Goal: Task Accomplishment & Management: Manage account settings

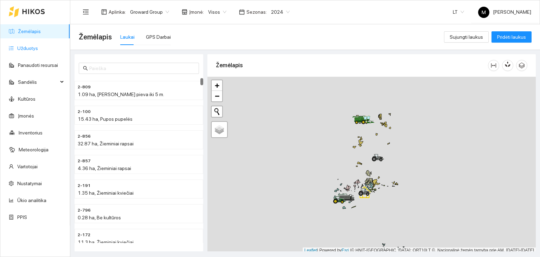
click at [18, 47] on link "Užduotys" at bounding box center [27, 48] width 21 height 6
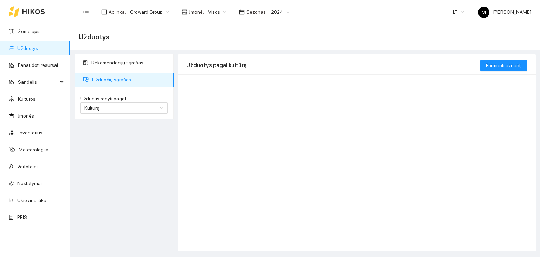
click at [271, 12] on span "2024" at bounding box center [280, 12] width 19 height 11
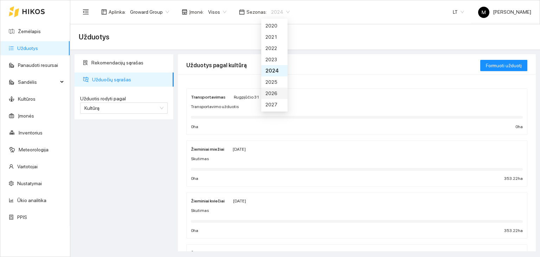
click at [271, 90] on div "2026" at bounding box center [274, 93] width 18 height 8
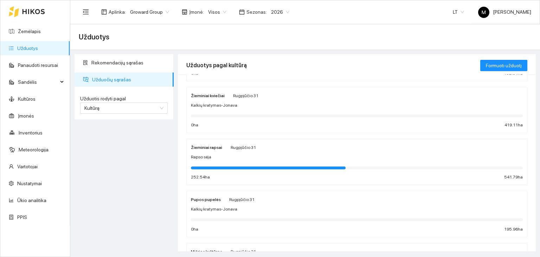
scroll to position [70, 0]
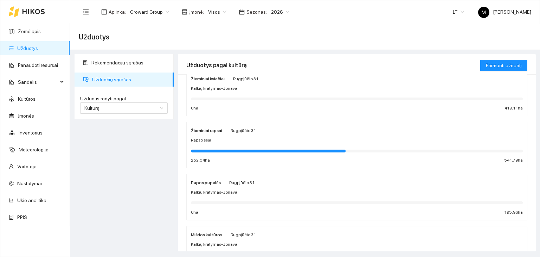
click at [225, 141] on div "Rapso sėja" at bounding box center [357, 140] width 332 height 7
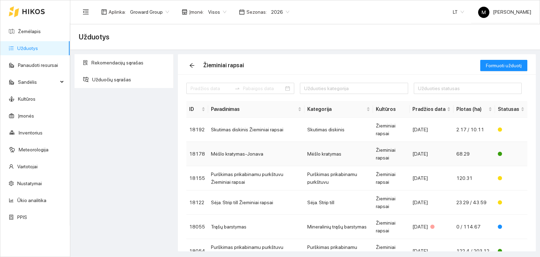
click at [250, 155] on td "Mėšlo kratymas-Jonava" at bounding box center [256, 154] width 96 height 24
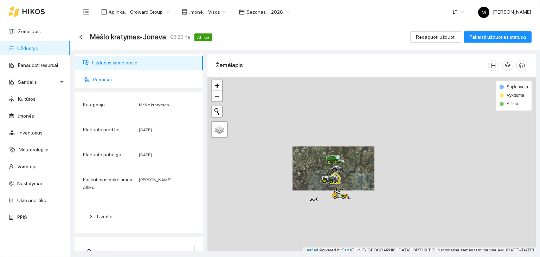
click at [111, 78] on span "Resursai" at bounding box center [145, 79] width 105 height 14
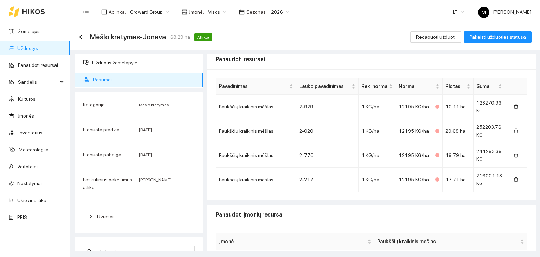
scroll to position [102, 0]
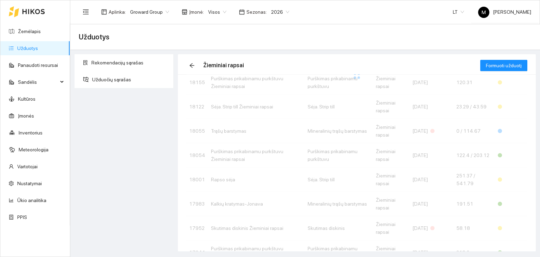
scroll to position [136, 0]
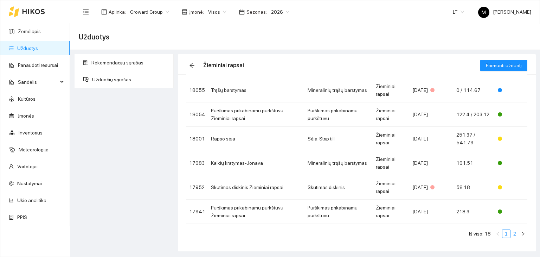
click at [511, 235] on link "2" at bounding box center [515, 234] width 8 height 8
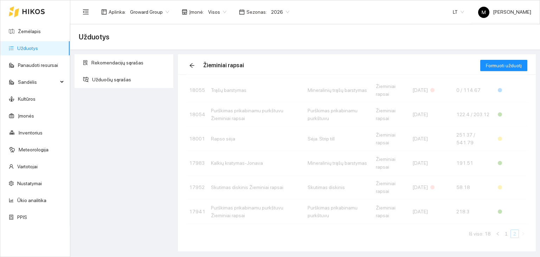
scroll to position [88, 0]
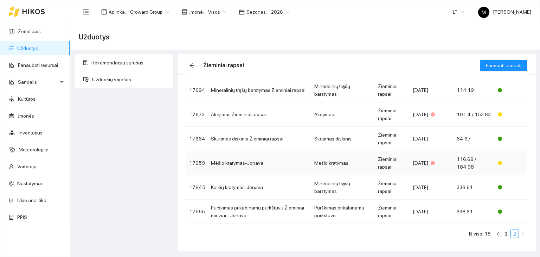
click at [246, 159] on td "Mėšlo kratymas-Jonava" at bounding box center [259, 163] width 103 height 24
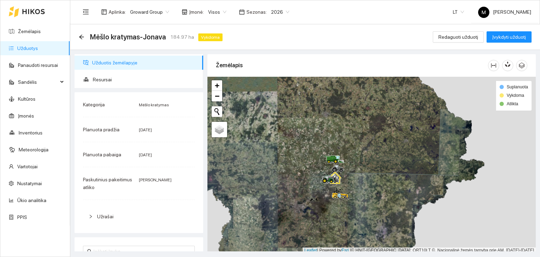
click at [105, 72] on ul "Užduotis žemėlapyje Resursai" at bounding box center [139, 71] width 129 height 34
click at [106, 86] on span "Resursai" at bounding box center [145, 79] width 105 height 14
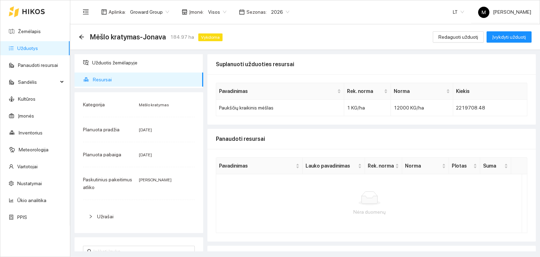
click at [28, 48] on link "Užduotys" at bounding box center [27, 48] width 21 height 6
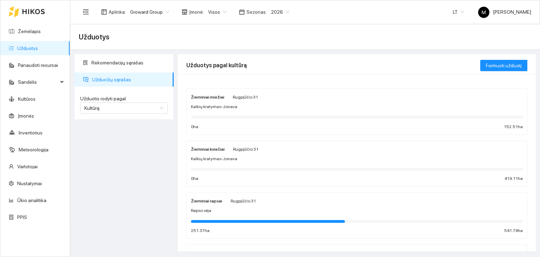
click at [229, 214] on div "Žieminiai rapsai [DATE] Rapso sėja 251.37 ha 541.79 ha" at bounding box center [357, 215] width 332 height 37
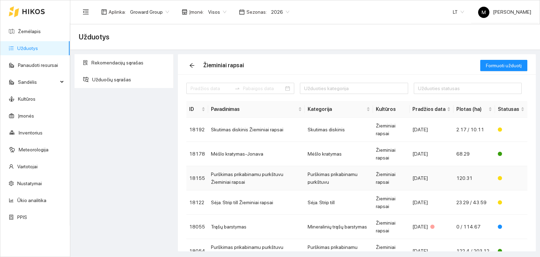
scroll to position [136, 0]
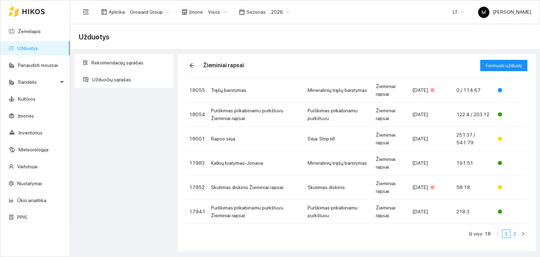
click at [511, 235] on link "2" at bounding box center [515, 234] width 8 height 8
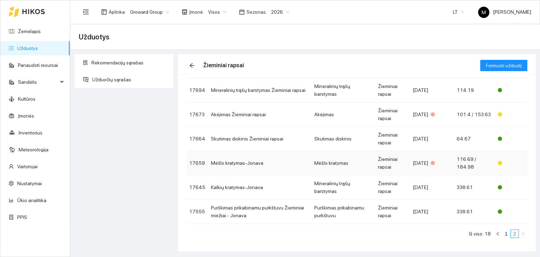
click at [228, 162] on td "Mėšlo kratymas-Jonava" at bounding box center [259, 163] width 103 height 24
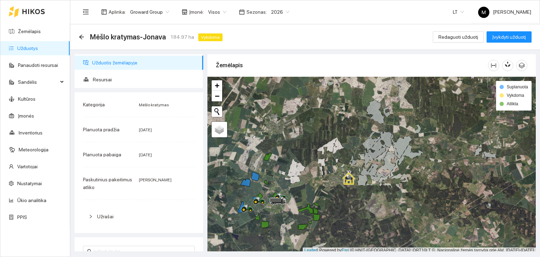
click at [38, 50] on link "Užduotys" at bounding box center [27, 48] width 21 height 6
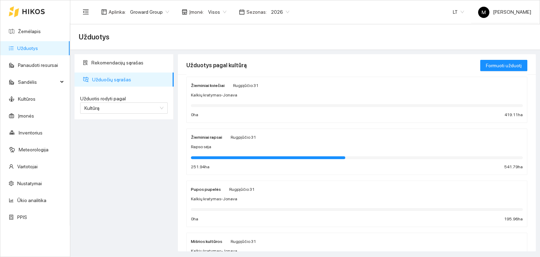
scroll to position [70, 0]
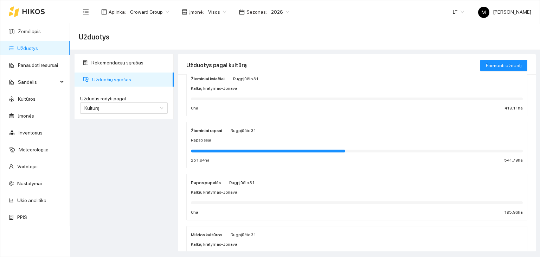
click at [231, 148] on div at bounding box center [357, 150] width 332 height 8
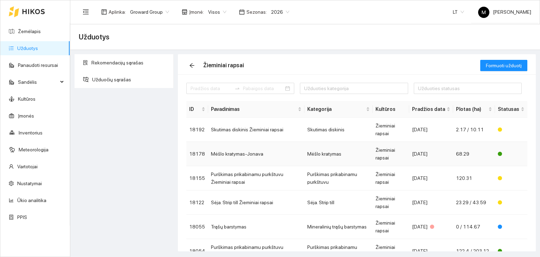
click at [250, 154] on td "Mėšlo kratymas-Jonava" at bounding box center [256, 154] width 96 height 24
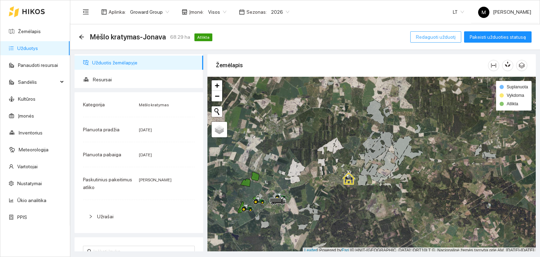
click at [447, 37] on span "Redaguoti užduotį" at bounding box center [436, 37] width 40 height 8
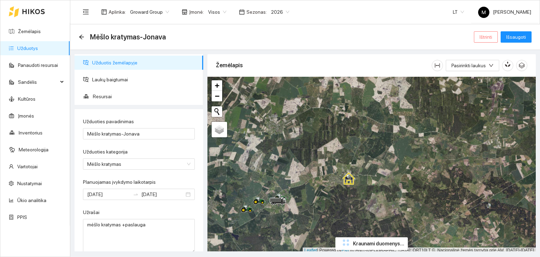
click at [491, 34] on span "Ištrinti" at bounding box center [485, 37] width 13 height 8
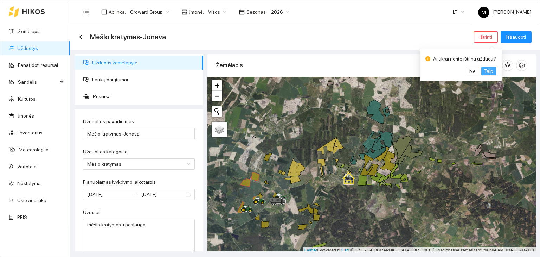
click at [488, 71] on span "Taip" at bounding box center [488, 71] width 9 height 8
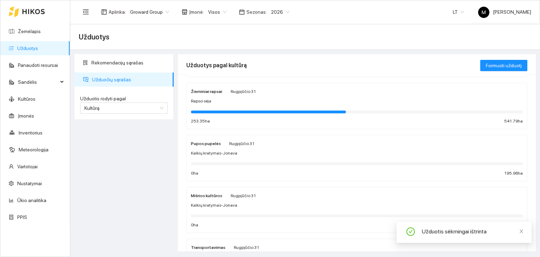
scroll to position [105, 0]
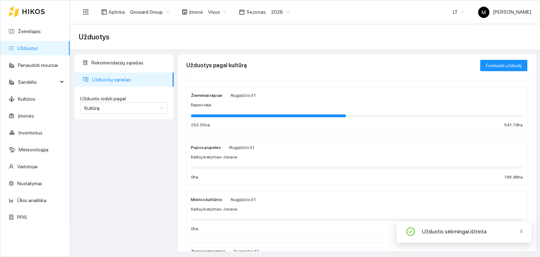
click at [255, 117] on div at bounding box center [357, 115] width 332 height 8
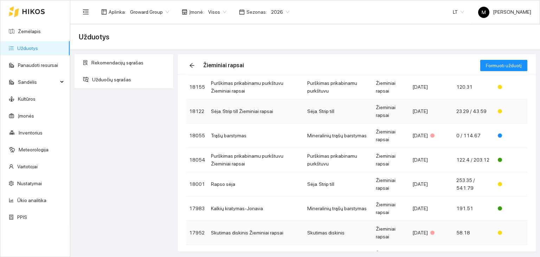
scroll to position [136, 0]
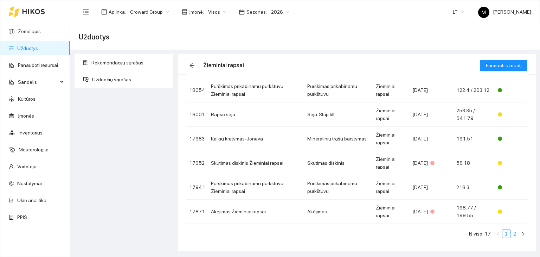
click at [511, 232] on link "2" at bounding box center [515, 234] width 8 height 8
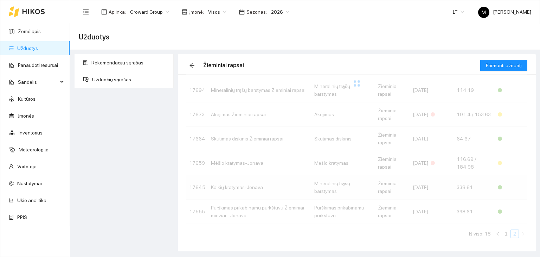
scroll to position [64, 0]
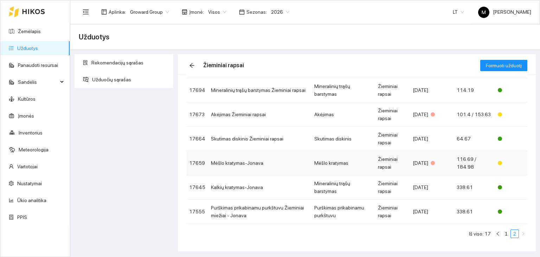
click at [241, 160] on td "Mėšlo kratymas-Jonava" at bounding box center [259, 163] width 103 height 24
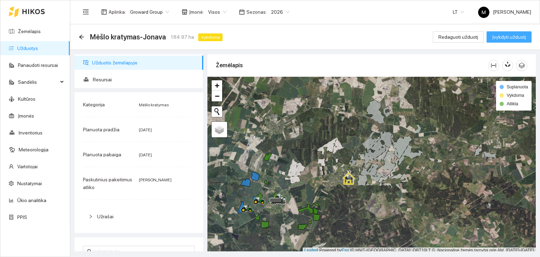
click at [502, 37] on span "Įvykdyti užduotį" at bounding box center [509, 37] width 34 height 8
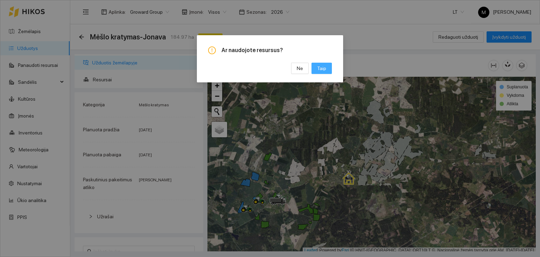
click at [320, 71] on span "Taip" at bounding box center [321, 68] width 9 height 8
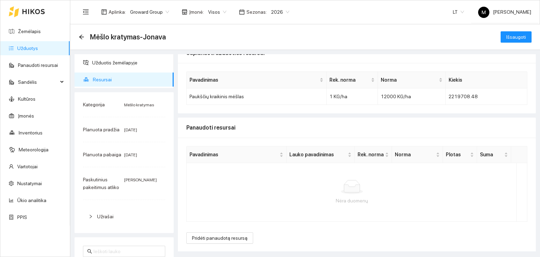
scroll to position [70, 0]
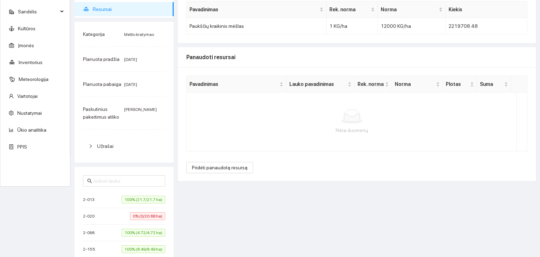
click at [149, 216] on span "0% (0/20.68 ha)" at bounding box center [147, 216] width 35 height 8
click at [219, 167] on span "Pridėti panaudotą resursą" at bounding box center [220, 167] width 56 height 8
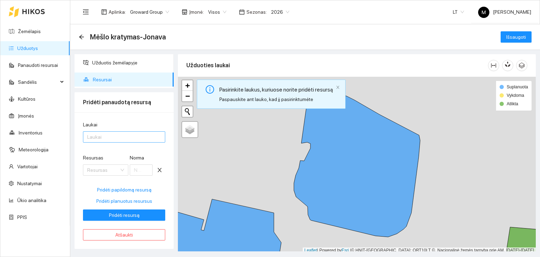
click at [130, 132] on div "Laukai" at bounding box center [124, 136] width 82 height 11
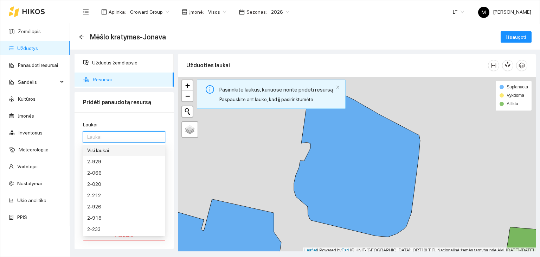
click at [124, 151] on div "Visi laukai" at bounding box center [124, 150] width 74 height 8
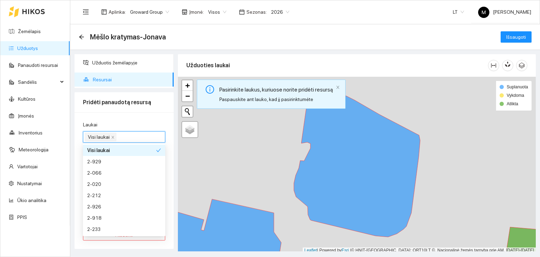
click at [169, 114] on div "Laukai Visi laukai Resursas Resursas Norma Pridėti papildomą resursą Pridėti pl…" at bounding box center [124, 180] width 99 height 136
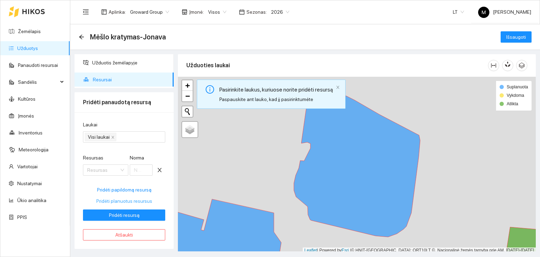
click at [125, 201] on span "Pridėti planuotus resursus" at bounding box center [124, 201] width 56 height 8
type input "12000"
click at [145, 215] on button "Pridėti resursą" at bounding box center [124, 214] width 82 height 11
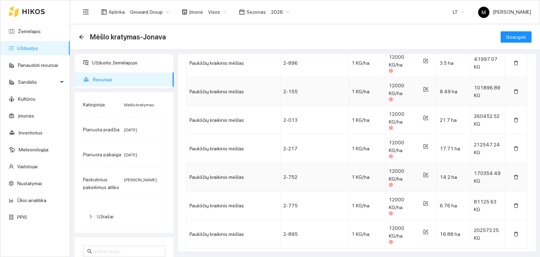
scroll to position [407, 0]
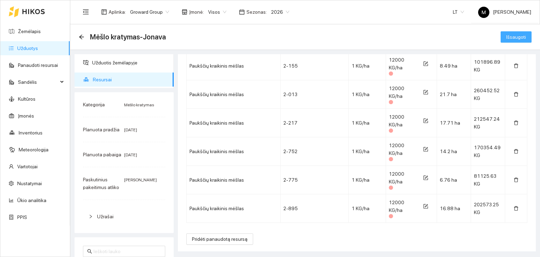
click at [512, 36] on span "Išsaugoti" at bounding box center [516, 37] width 20 height 8
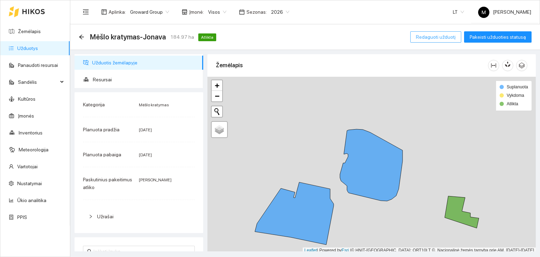
click at [447, 39] on span "Redaguoti užduotį" at bounding box center [436, 37] width 40 height 8
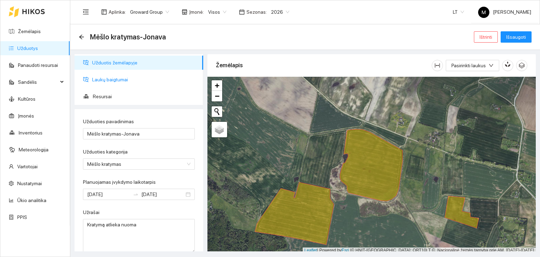
click at [121, 79] on span "Laukų baigtumai" at bounding box center [144, 79] width 105 height 14
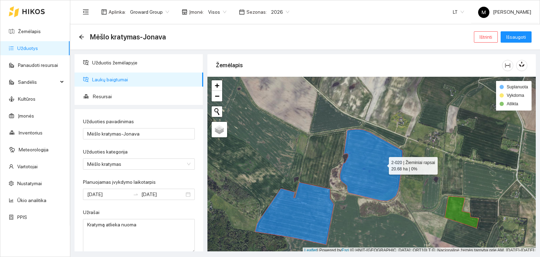
click at [382, 163] on icon at bounding box center [371, 165] width 63 height 72
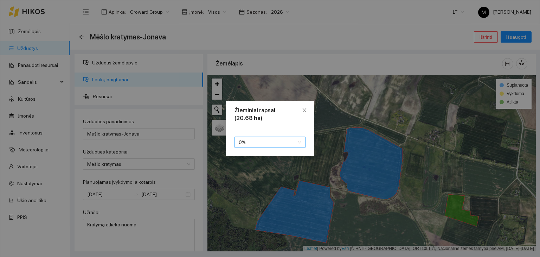
click at [277, 144] on span "0 %" at bounding box center [270, 142] width 63 height 11
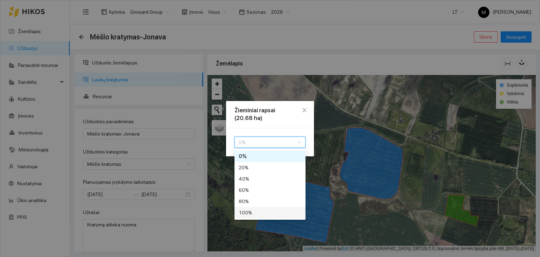
click at [263, 211] on div "100 %" at bounding box center [270, 212] width 63 height 8
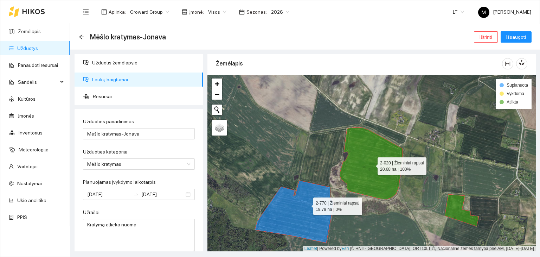
click at [308, 203] on icon at bounding box center [294, 211] width 79 height 62
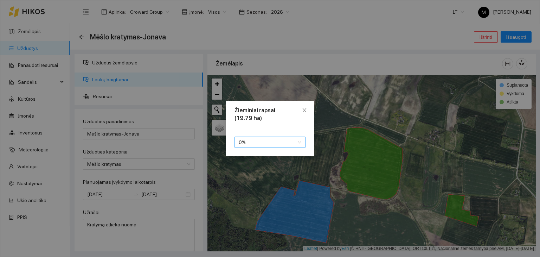
drag, startPoint x: 259, startPoint y: 140, endPoint x: 262, endPoint y: 149, distance: 9.8
click at [259, 140] on span "0 %" at bounding box center [270, 142] width 63 height 11
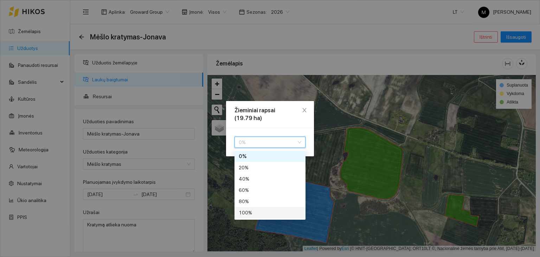
click at [258, 212] on div "100 %" at bounding box center [270, 212] width 63 height 8
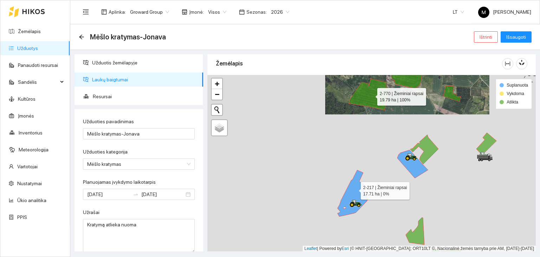
click at [354, 188] on icon at bounding box center [352, 193] width 30 height 46
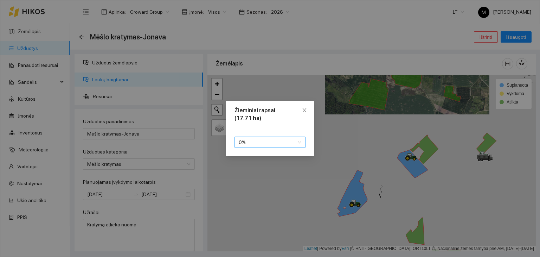
click at [285, 140] on span "0 %" at bounding box center [270, 142] width 63 height 11
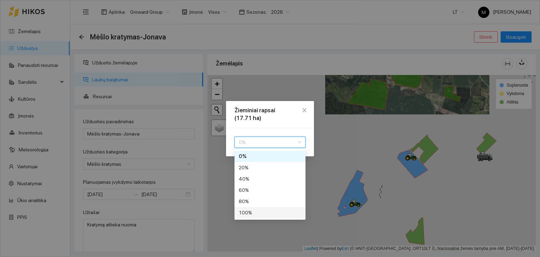
drag, startPoint x: 278, startPoint y: 215, endPoint x: 283, endPoint y: 213, distance: 5.5
click at [278, 215] on div "100 %" at bounding box center [270, 212] width 63 height 8
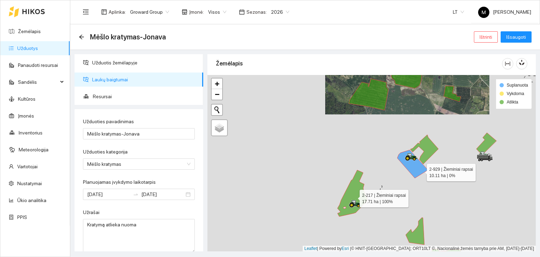
click at [420, 170] on icon at bounding box center [412, 164] width 31 height 28
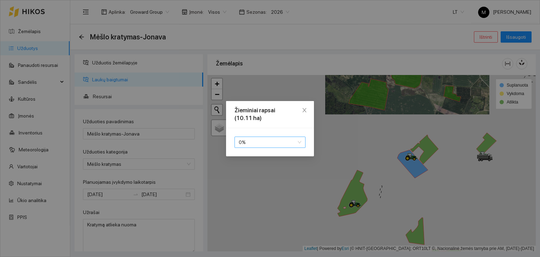
click at [281, 143] on span "0 %" at bounding box center [270, 142] width 63 height 11
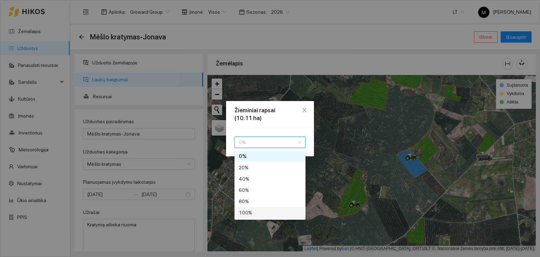
click at [271, 211] on div "100 %" at bounding box center [270, 212] width 63 height 8
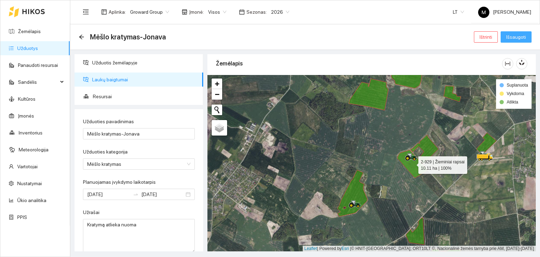
click at [522, 38] on span "Išsaugoti" at bounding box center [516, 37] width 20 height 8
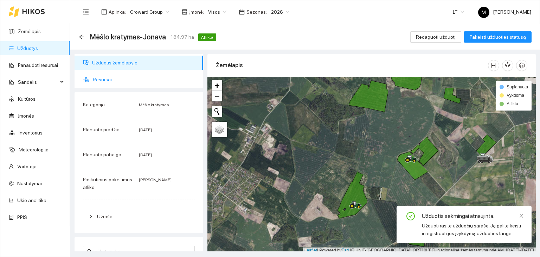
click at [102, 78] on span "Resursai" at bounding box center [145, 79] width 105 height 14
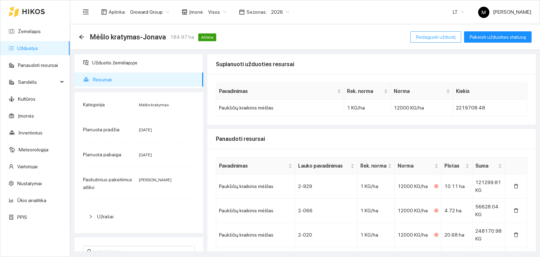
click at [445, 41] on button "Redaguoti užduotį" at bounding box center [435, 36] width 51 height 11
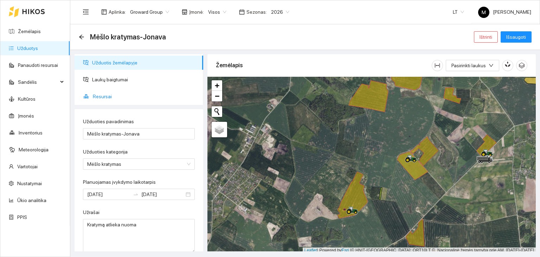
click at [110, 99] on span "Resursai" at bounding box center [145, 96] width 105 height 14
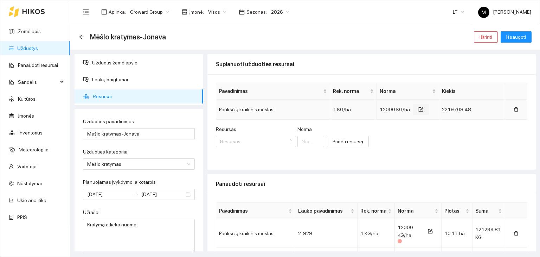
click at [418, 107] on icon "form" at bounding box center [420, 109] width 5 height 5
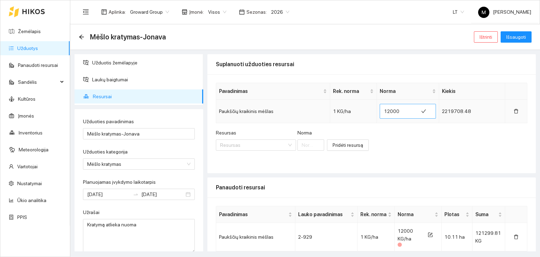
click at [396, 111] on input "12000" at bounding box center [399, 110] width 30 height 11
type input "12149"
click at [521, 34] on span "Išsaugoti" at bounding box center [516, 37] width 20 height 8
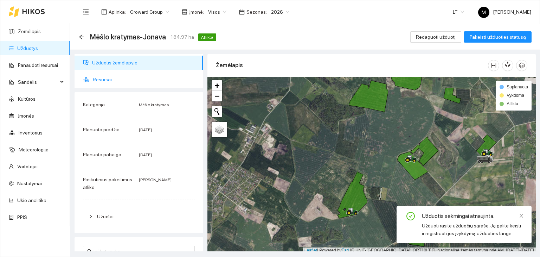
click at [136, 75] on span "Resursai" at bounding box center [145, 79] width 105 height 14
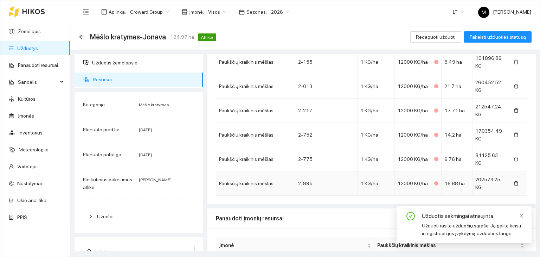
scroll to position [392, 0]
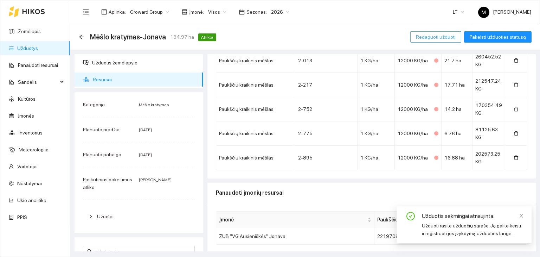
click at [441, 31] on button "Redaguoti užduotį" at bounding box center [435, 36] width 51 height 11
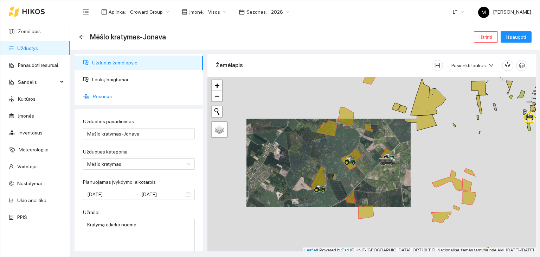
click at [118, 95] on span "Resursai" at bounding box center [145, 96] width 105 height 14
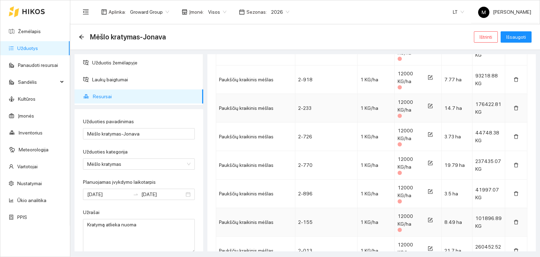
scroll to position [452, 0]
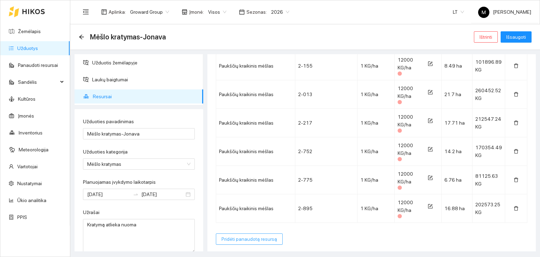
click at [227, 240] on span "Pridėti panaudotą resursą" at bounding box center [249, 239] width 56 height 8
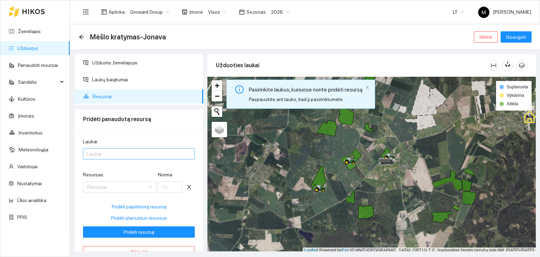
click at [139, 152] on div at bounding box center [135, 153] width 101 height 8
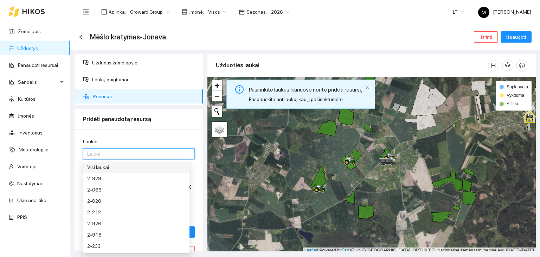
click at [123, 163] on div "Visi laukai" at bounding box center [136, 167] width 98 height 8
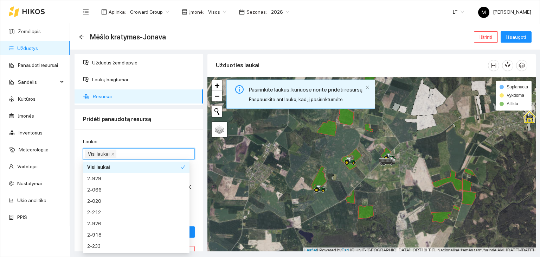
click at [190, 133] on div "Laukai Visi laukai Resursas Resursas Norma Pridėti papildomą resursą Pridėti pl…" at bounding box center [139, 197] width 129 height 136
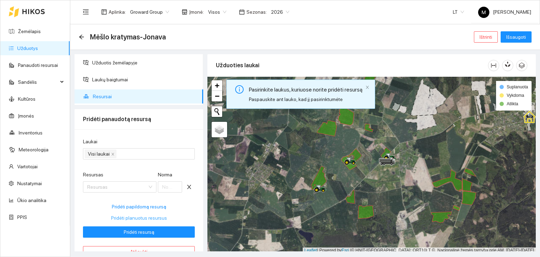
click at [144, 217] on span "Pridėti planuotus resursus" at bounding box center [139, 218] width 56 height 8
type input "12149"
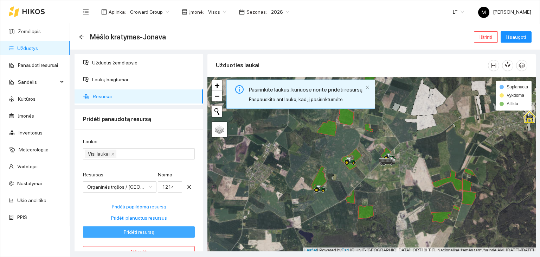
click at [140, 232] on span "Pridėti resursą" at bounding box center [139, 232] width 31 height 8
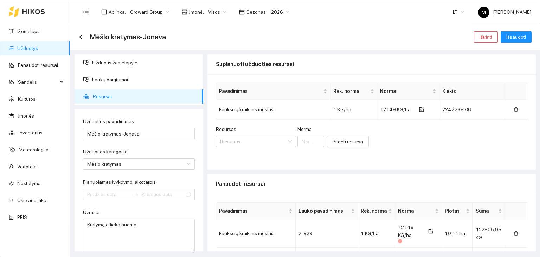
type input "[DATE]"
click at [516, 38] on span "Išsaugoti" at bounding box center [516, 37] width 20 height 8
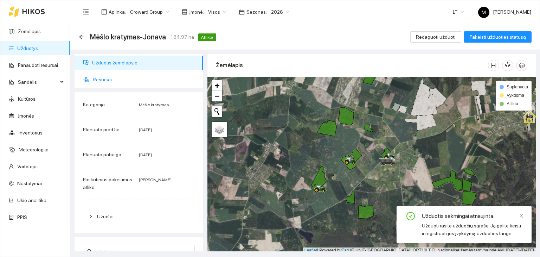
click at [113, 78] on span "Resursai" at bounding box center [145, 79] width 105 height 14
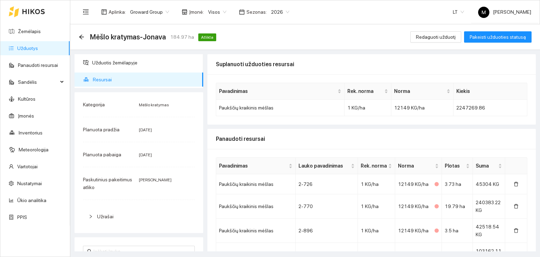
click at [38, 50] on link "Užduotys" at bounding box center [27, 48] width 21 height 6
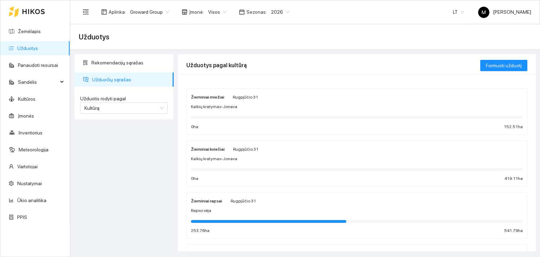
click at [38, 45] on link "Užduotys" at bounding box center [27, 48] width 21 height 6
click at [39, 29] on link "Žemėlapis" at bounding box center [29, 31] width 23 height 6
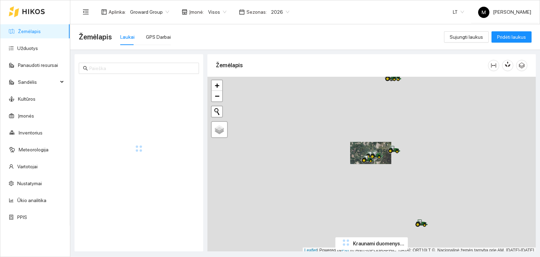
scroll to position [2, 0]
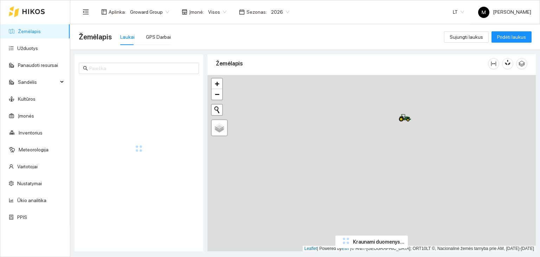
drag, startPoint x: 364, startPoint y: 208, endPoint x: 349, endPoint y: 108, distance: 101.7
click at [349, 108] on div at bounding box center [371, 163] width 328 height 176
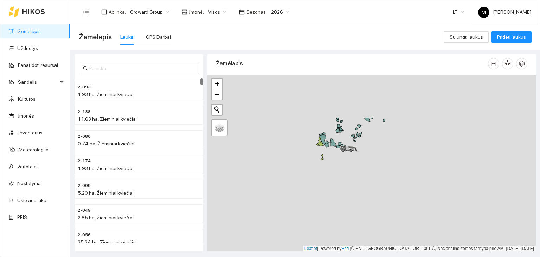
drag, startPoint x: 462, startPoint y: 102, endPoint x: 313, endPoint y: 162, distance: 161.4
click at [313, 162] on div at bounding box center [371, 163] width 328 height 176
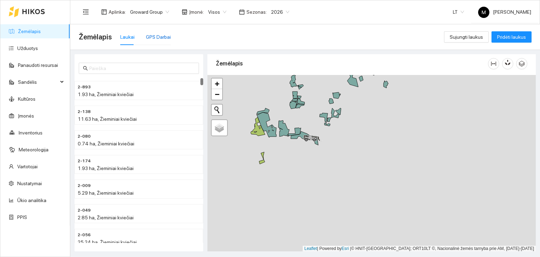
click at [149, 38] on div "GPS Darbai" at bounding box center [158, 37] width 25 height 8
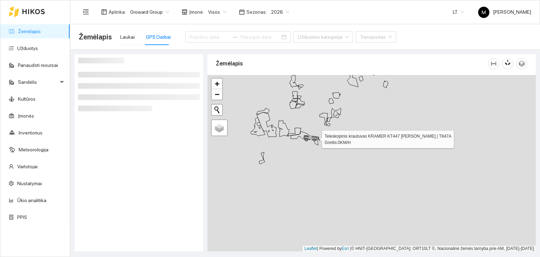
click at [310, 136] on icon at bounding box center [311, 138] width 7 height 5
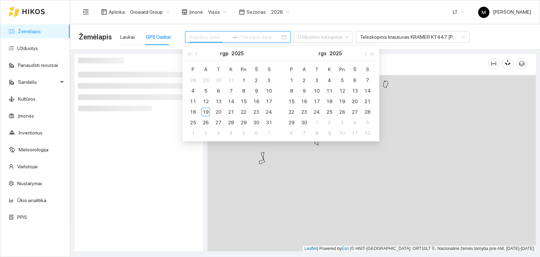
click at [200, 35] on input at bounding box center [209, 37] width 40 height 8
type input "[DATE]"
click at [205, 109] on div "19" at bounding box center [205, 112] width 8 height 8
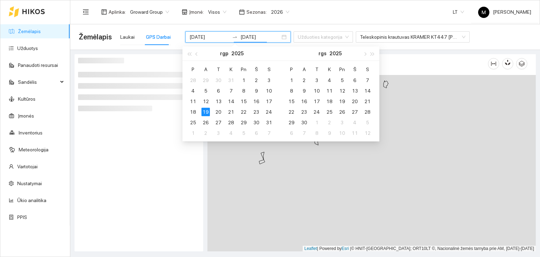
type input "[DATE]"
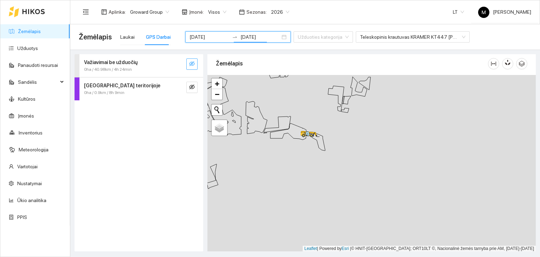
click at [192, 62] on icon "eye-invisible" at bounding box center [192, 64] width 6 height 6
